Goal: Task Accomplishment & Management: Manage account settings

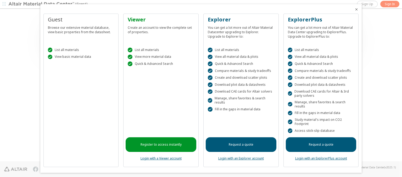
click at [355, 9] on icon "Close" at bounding box center [357, 9] width 4 height 4
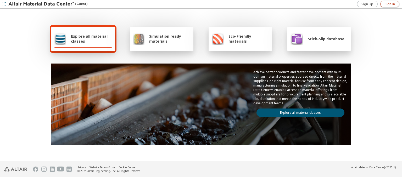
click at [390, 4] on span "Sign In" at bounding box center [390, 4] width 10 height 4
click at [42, 4] on img at bounding box center [41, 4] width 67 height 5
click at [89, 39] on span "Explore all material classes" at bounding box center [91, 39] width 41 height 10
click at [299, 112] on link "Explore all material classes" at bounding box center [301, 113] width 88 height 8
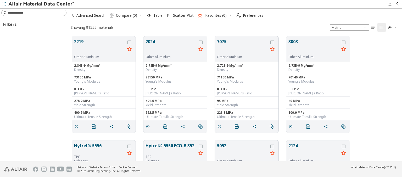
scroll to position [125, 330]
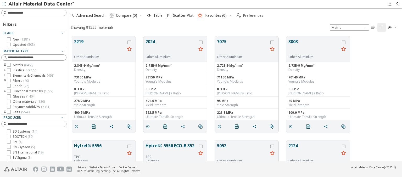
click at [249, 15] on span "Preferences" at bounding box center [253, 16] width 20 height 4
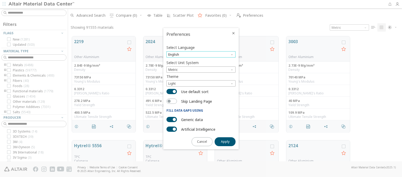
click at [201, 54] on span "English" at bounding box center [201, 54] width 69 height 6
click at [201, 67] on span "Deutsch" at bounding box center [201, 68] width 65 height 4
click at [225, 141] on span "Apply" at bounding box center [225, 142] width 9 height 4
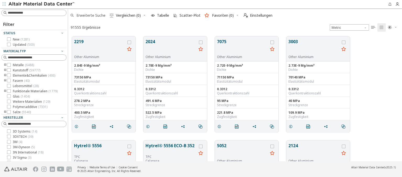
click at [88, 15] on span "Erweiterte Suche" at bounding box center [91, 16] width 29 height 4
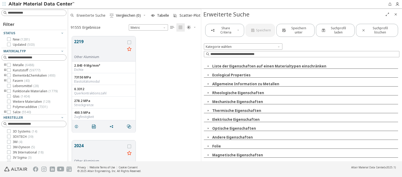
scroll to position [125, 129]
click at [88, 15] on span "Erweiterte Suche" at bounding box center [91, 16] width 29 height 4
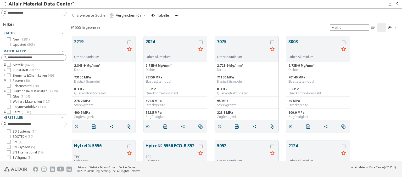
scroll to position [125, 330]
click at [258, 15] on span "Einstellungen" at bounding box center [261, 16] width 23 height 4
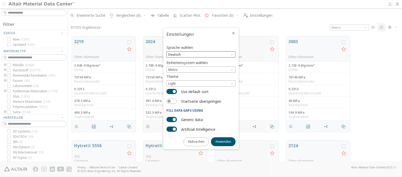
click at [201, 54] on span "Deutsch" at bounding box center [201, 54] width 69 height 6
click at [201, 61] on span "English" at bounding box center [201, 61] width 65 height 4
click at [223, 141] on span "Anwenden" at bounding box center [224, 142] width 16 height 4
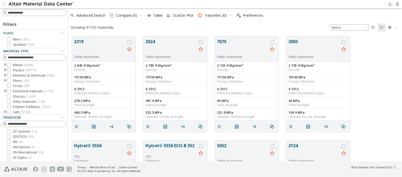
click at [42, 4] on img at bounding box center [41, 4] width 67 height 5
